Goal: Transaction & Acquisition: Purchase product/service

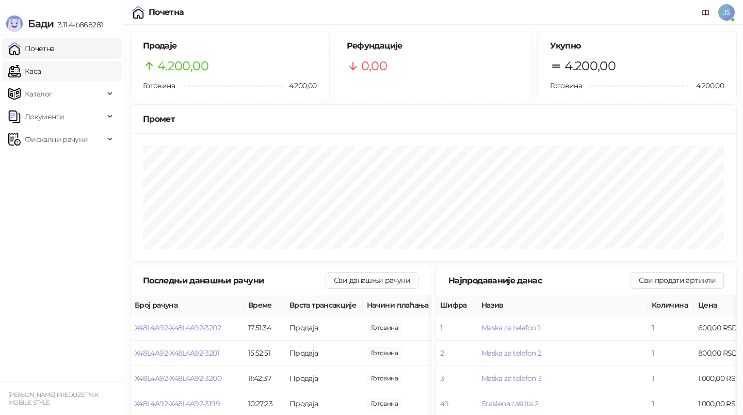
click at [38, 75] on link "Каса" at bounding box center [24, 71] width 33 height 21
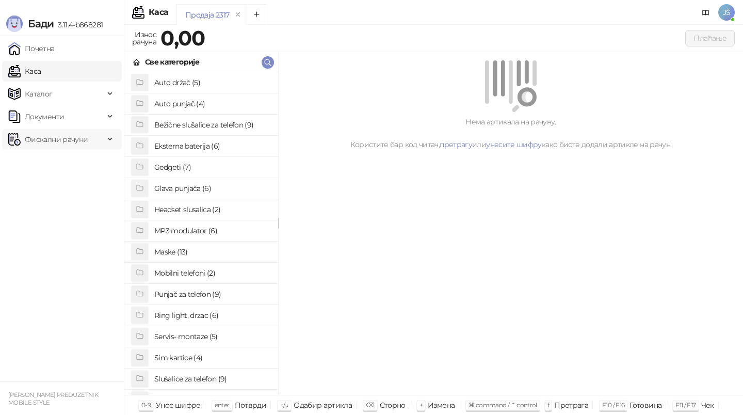
click at [46, 134] on span "Фискални рачуни" at bounding box center [56, 139] width 63 height 21
click at [65, 176] on link "По данима" at bounding box center [39, 184] width 55 height 21
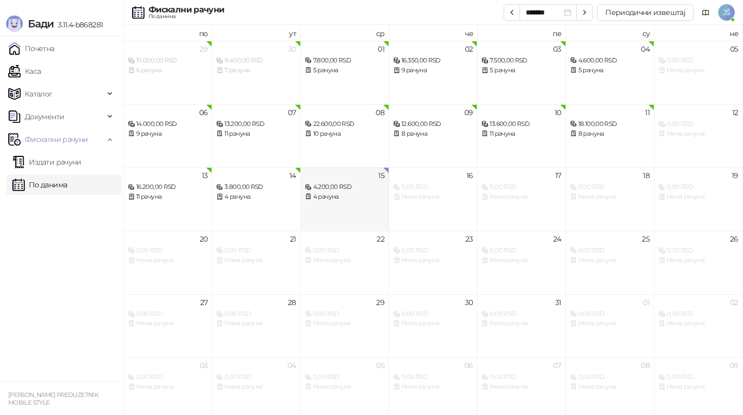
click at [363, 200] on div "4 рачуна" at bounding box center [344, 197] width 79 height 10
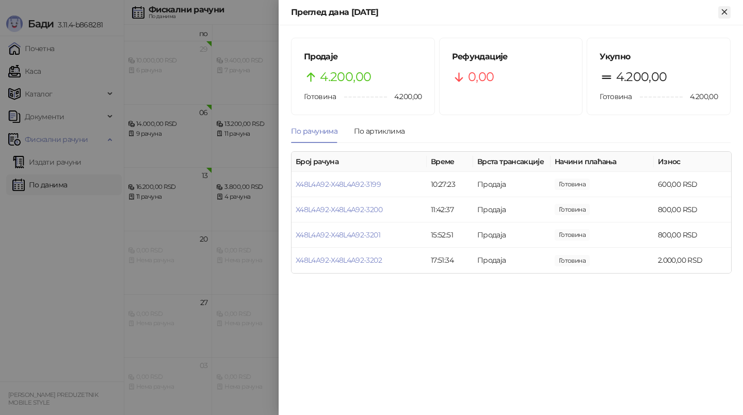
click at [723, 11] on icon "Close" at bounding box center [724, 11] width 9 height 9
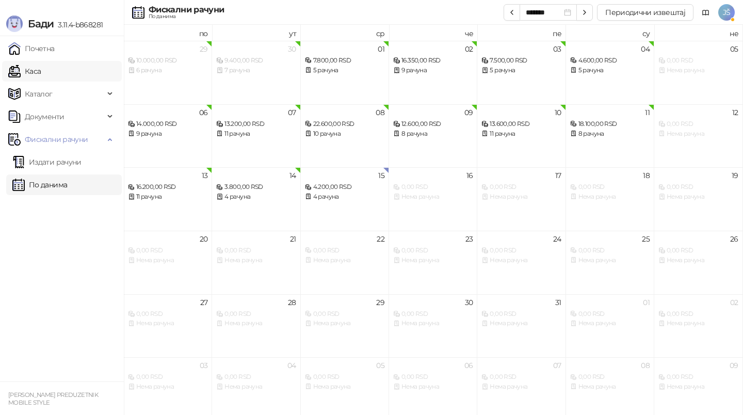
click at [41, 68] on link "Каса" at bounding box center [24, 71] width 33 height 21
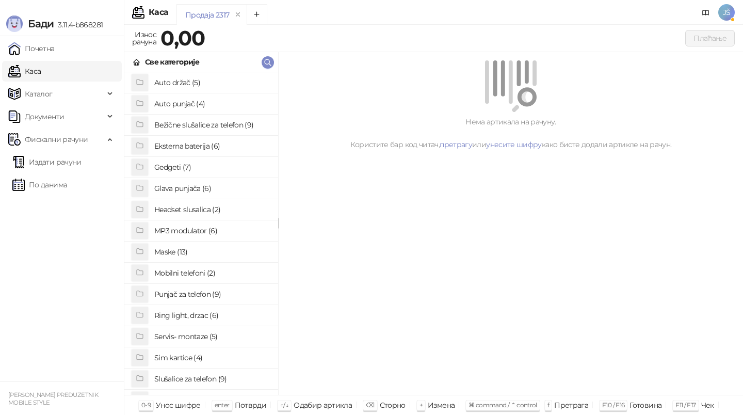
click at [41, 68] on link "Каса" at bounding box center [24, 71] width 33 height 21
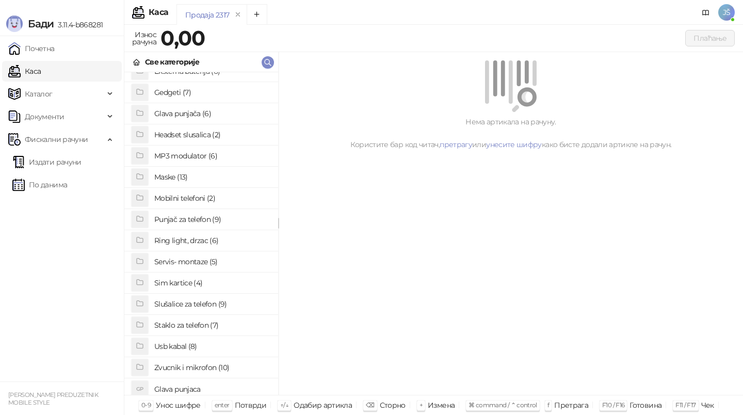
scroll to position [79, 0]
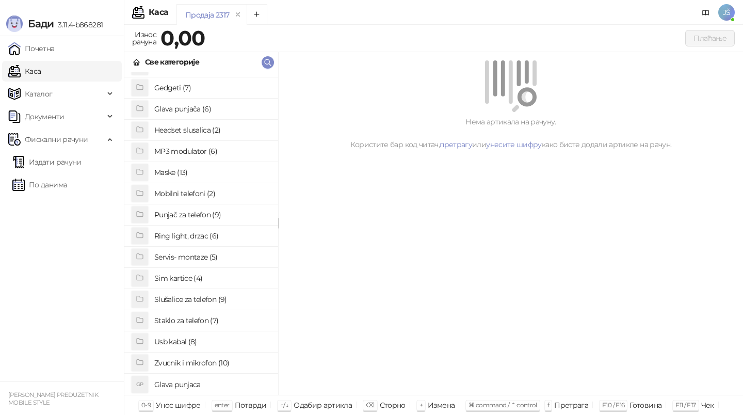
click at [187, 338] on h4 "Usb kabal (8)" at bounding box center [212, 341] width 116 height 17
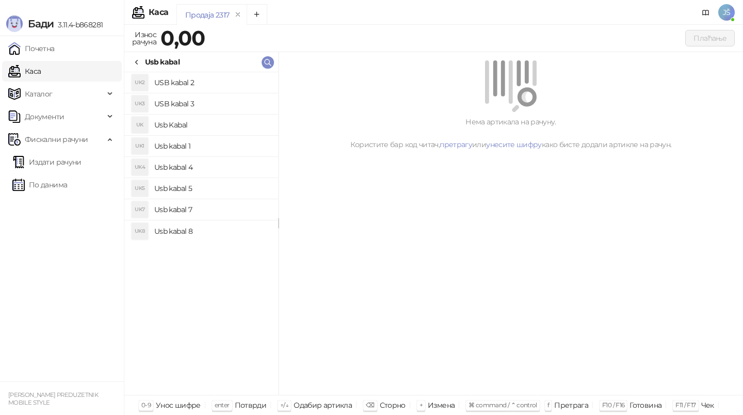
click at [207, 181] on h4 "Usb kabal 5" at bounding box center [212, 188] width 116 height 17
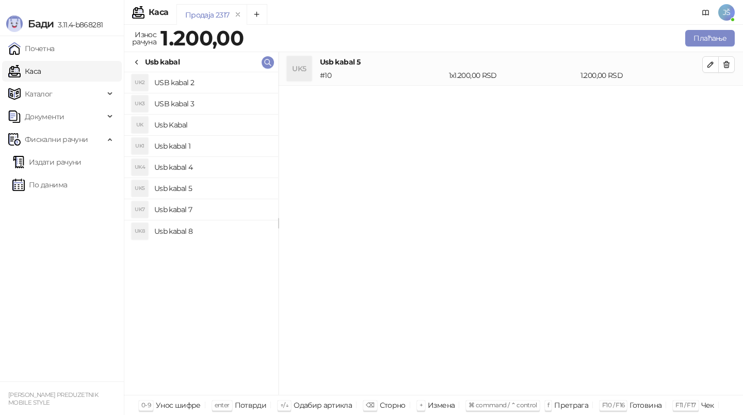
click at [218, 164] on h4 "Usb kabal 4" at bounding box center [212, 167] width 116 height 17
click at [724, 66] on icon "button" at bounding box center [727, 64] width 6 height 6
click at [705, 35] on button "Плаћање" at bounding box center [711, 38] width 50 height 17
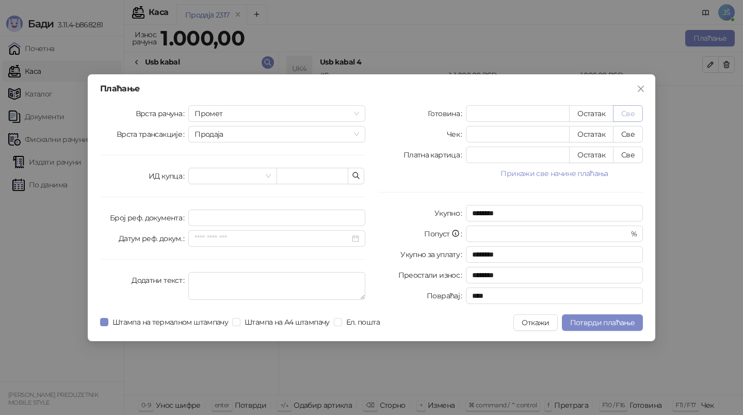
click at [628, 120] on button "Све" at bounding box center [628, 113] width 30 height 17
type input "****"
click at [550, 154] on input "*" at bounding box center [518, 154] width 103 height 15
click at [631, 157] on button "Све" at bounding box center [628, 155] width 30 height 17
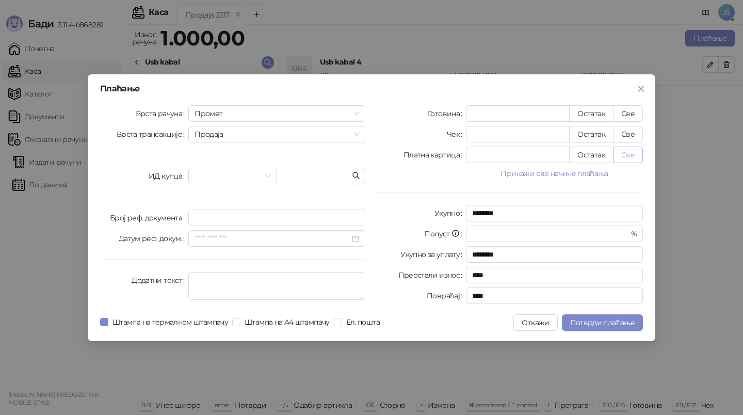
type input "*"
type input "****"
click at [608, 326] on span "Потврди плаћање" at bounding box center [602, 322] width 65 height 9
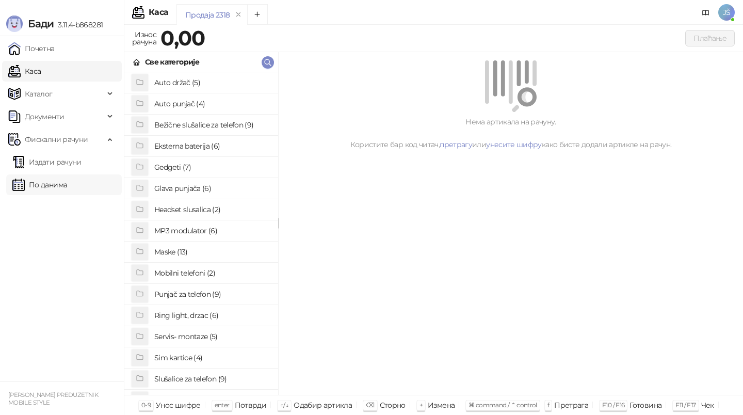
click at [52, 183] on link "По данима" at bounding box center [39, 184] width 55 height 21
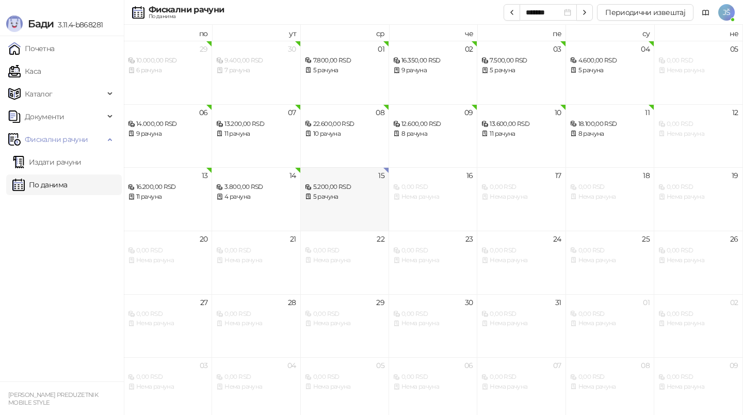
click at [359, 198] on div "5 рачуна" at bounding box center [344, 197] width 79 height 10
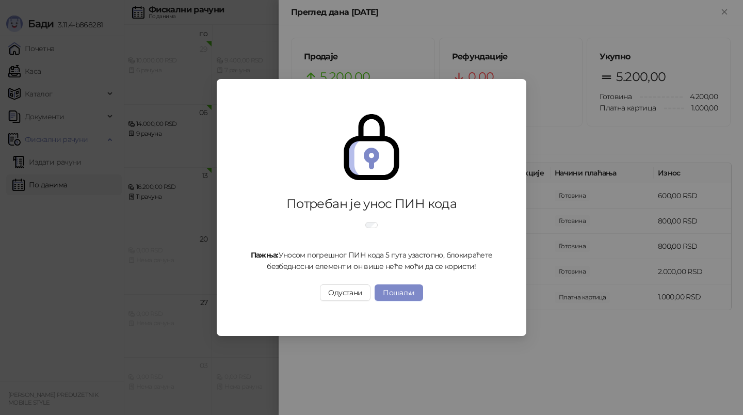
click at [631, 132] on div "Потребан је унос ПИН кода Пажња: Уносом погрешног ПИН кода 5 пута узастопно, бл…" at bounding box center [371, 207] width 743 height 415
